Goal: Information Seeking & Learning: Find contact information

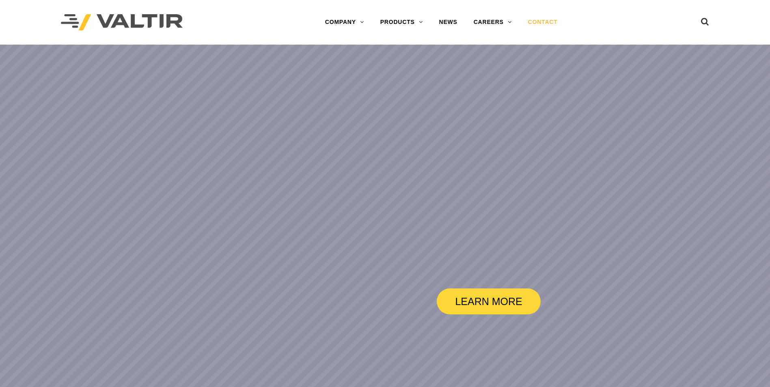
click at [550, 22] on link "CONTACT" at bounding box center [543, 22] width 46 height 16
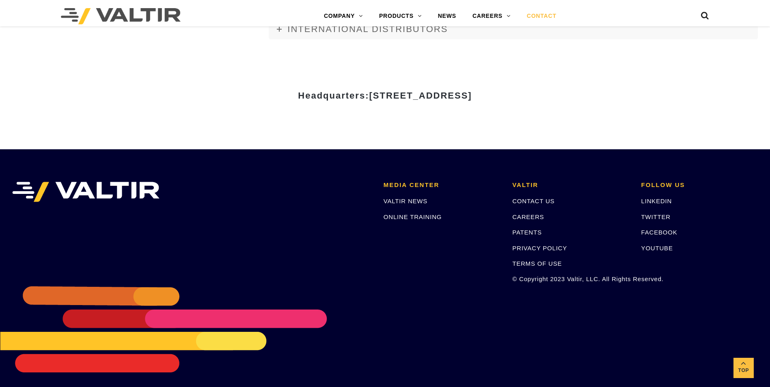
scroll to position [1112, 0]
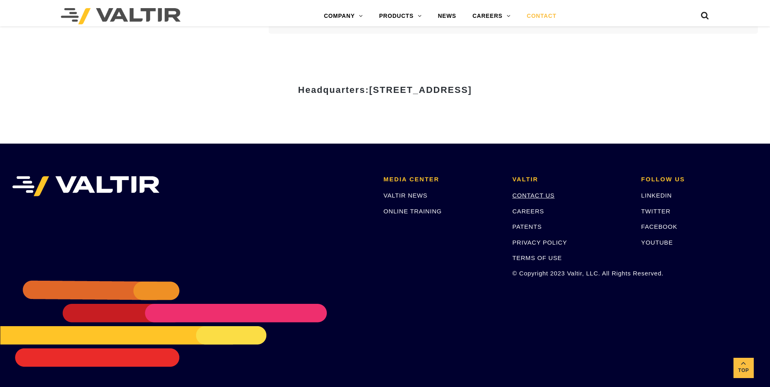
click at [548, 196] on link "CONTACT US" at bounding box center [533, 195] width 42 height 7
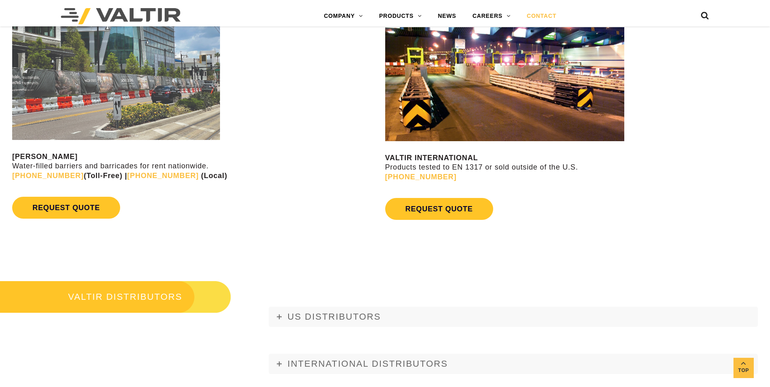
scroll to position [1056, 0]
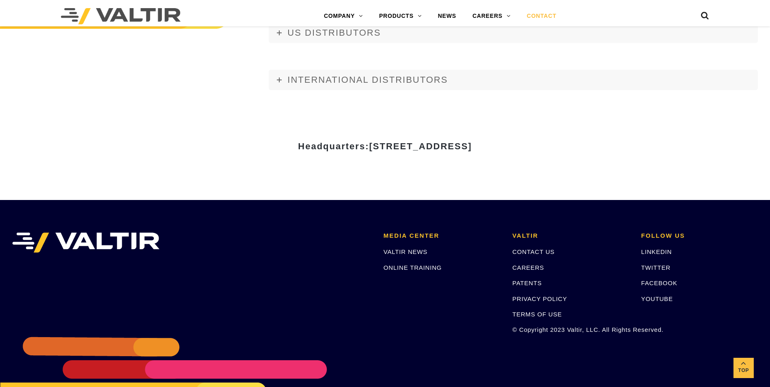
drag, startPoint x: 603, startPoint y: 141, endPoint x: 401, endPoint y: 159, distance: 202.6
click at [401, 159] on div "Headquarters: 15601 Dallas Parkway, Suite 525 | Addison, TX 75001" at bounding box center [385, 150] width 487 height 28
drag, startPoint x: 401, startPoint y: 159, endPoint x: 410, endPoint y: 159, distance: 8.9
click at [401, 159] on div "Headquarters: 15601 Dallas Parkway, Suite 525 | Addison, TX 75001" at bounding box center [385, 150] width 487 height 28
drag, startPoint x: 608, startPoint y: 139, endPoint x: 648, endPoint y: 160, distance: 45.2
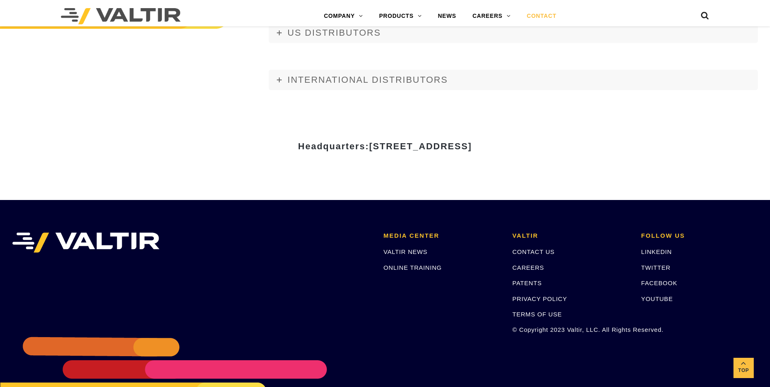
copy div "Headquarters: 15601 Dallas Parkway, Suite 525 | Addison, TX 75001"
click at [329, 127] on div "Headquarters: 15601 Dallas Parkway, Suite 525 | Addison, TX 75001" at bounding box center [385, 149] width 487 height 101
click at [588, 144] on h3 "Headquarters: 15601 Dallas Parkway, Suite 525 | Addison, TX 75001" at bounding box center [385, 147] width 475 height 10
drag, startPoint x: 574, startPoint y: 146, endPoint x: 236, endPoint y: 146, distance: 338.7
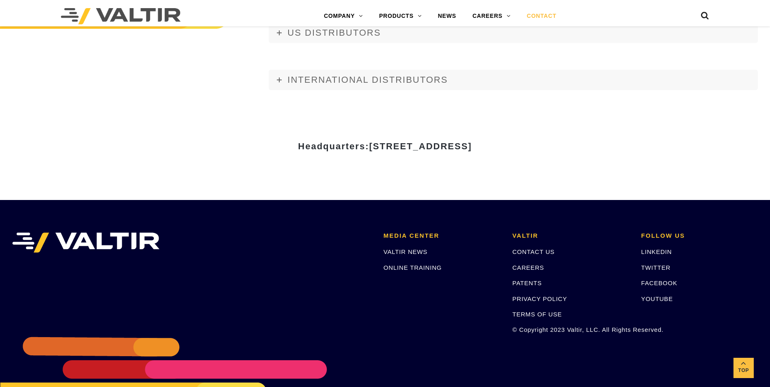
click at [236, 146] on h3 "Headquarters: 15601 Dallas Parkway, Suite 525 | Addison, TX 75001" at bounding box center [385, 147] width 475 height 10
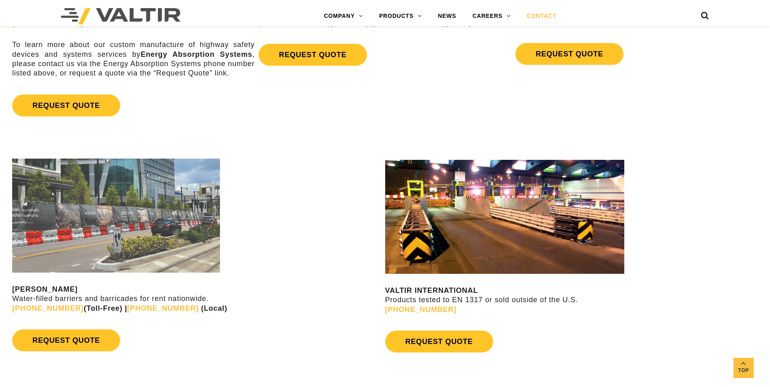
scroll to position [650, 0]
